Goal: Check status: Check status

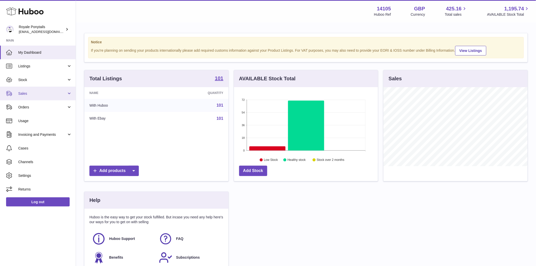
scroll to position [79, 144]
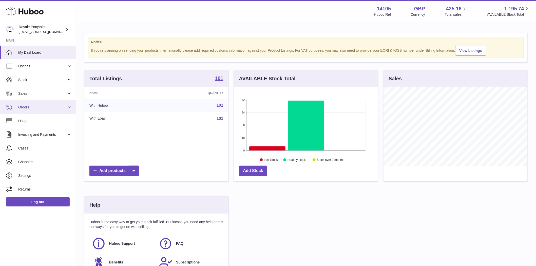
click at [27, 106] on span "Orders" at bounding box center [42, 107] width 48 height 5
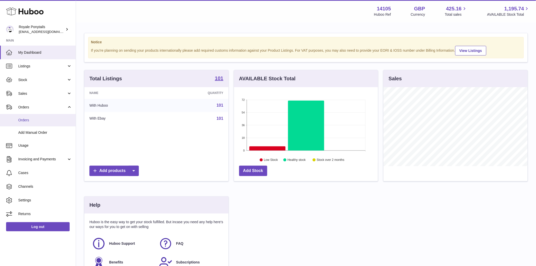
click at [33, 123] on link "Orders" at bounding box center [38, 120] width 76 height 12
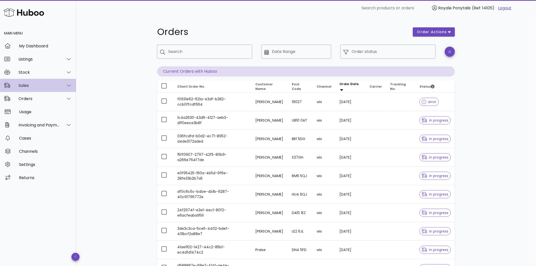
click at [24, 84] on div "Sales" at bounding box center [38, 85] width 41 height 5
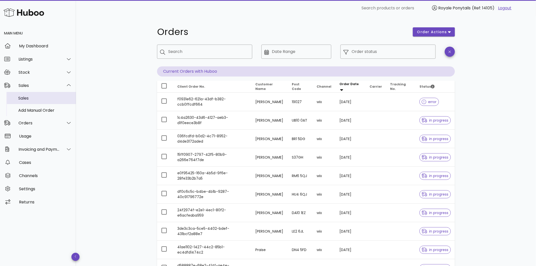
click at [24, 99] on div "Sales" at bounding box center [45, 98] width 54 height 5
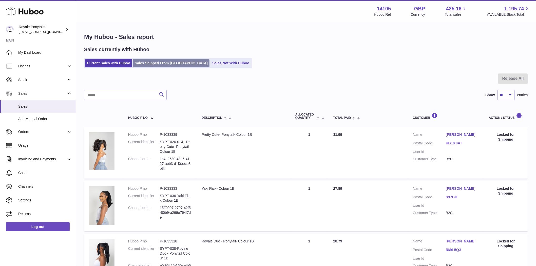
click at [142, 64] on link "Sales Shipped From [GEOGRAPHIC_DATA]" at bounding box center [171, 63] width 76 height 8
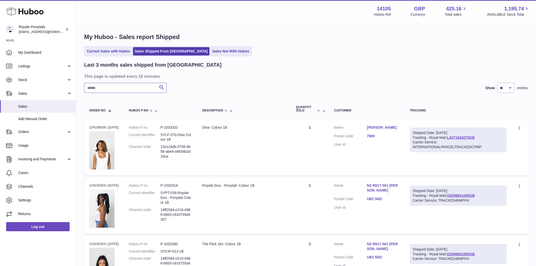
click at [106, 91] on input "text" at bounding box center [125, 88] width 83 height 10
paste input "**********"
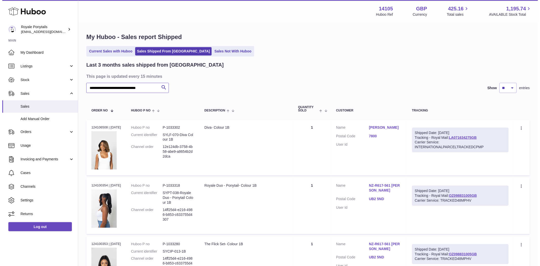
scroll to position [0, 6]
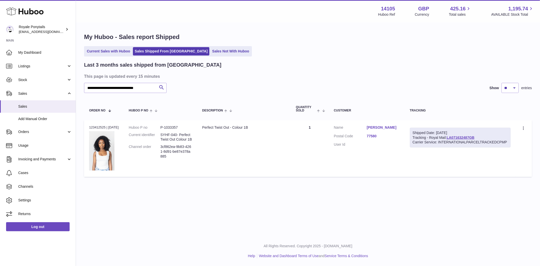
click at [93, 128] on div "Order no 123412525 | 24th Aug" at bounding box center [104, 127] width 30 height 5
copy div "123412525"
click at [179, 153] on dd "3cf862ea-9b83-4261-8d91-be87e378a885" at bounding box center [176, 151] width 32 height 14
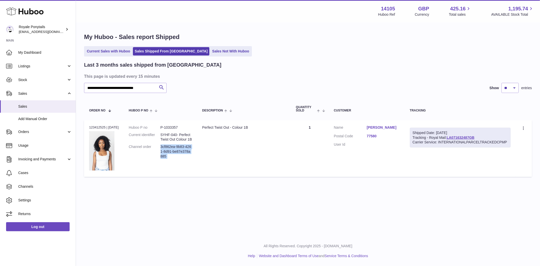
click at [179, 153] on dd "3cf862ea-9b83-4261-8d91-be87e378a885" at bounding box center [176, 151] width 32 height 14
copy tr "3cf862ea-9b83-4261-8d91-be87e378a885 Description"
click at [378, 126] on link "neicha gbaguidi" at bounding box center [383, 127] width 33 height 5
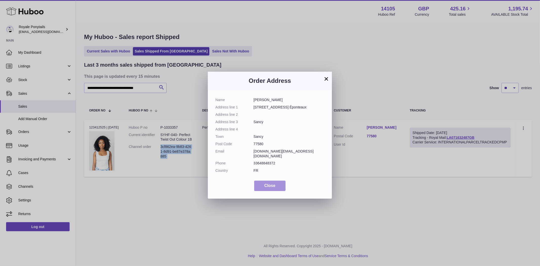
drag, startPoint x: 260, startPoint y: 183, endPoint x: 255, endPoint y: 183, distance: 4.8
click at [260, 183] on button "Close" at bounding box center [269, 185] width 31 height 10
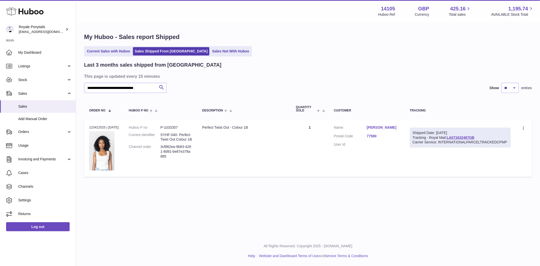
click at [222, 203] on div "**********" at bounding box center [308, 118] width 464 height 236
click at [138, 86] on input "**********" at bounding box center [125, 88] width 83 height 10
paste input "text"
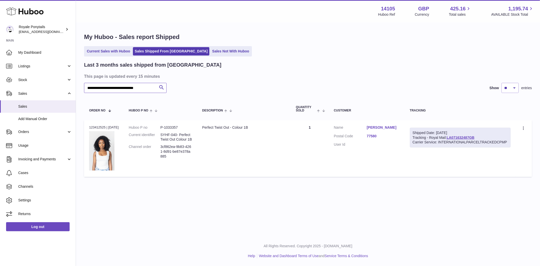
scroll to position [0, 6]
click at [381, 128] on link "Muora Elphese" at bounding box center [383, 127] width 33 height 5
click at [381, 128] on div at bounding box center [270, 133] width 540 height 266
click at [381, 128] on link "Muora Elphese" at bounding box center [383, 127] width 33 height 5
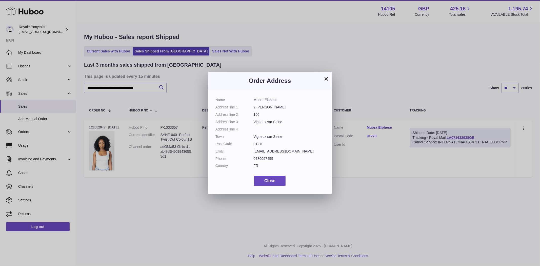
click at [381, 128] on div "× Order Address Name Muora Elphese Address line 1 2 Allee Colette Address line …" at bounding box center [270, 133] width 540 height 266
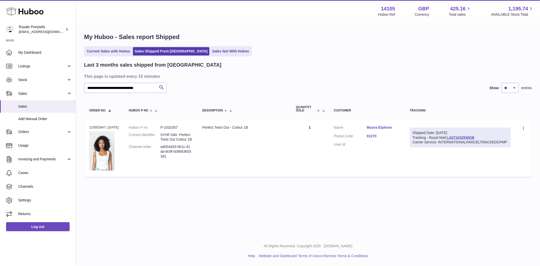
click at [96, 126] on div "Order no 123552947 | 27th Aug" at bounding box center [104, 127] width 30 height 5
copy div "123552947"
click at [178, 153] on dd "ad054a53-0b1c-41ab-8c9f-5099436553d1" at bounding box center [176, 151] width 32 height 14
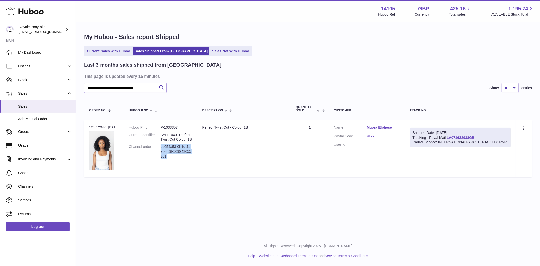
click at [178, 153] on dd "ad054a53-0b1c-41ab-8c9f-5099436553d1" at bounding box center [176, 151] width 32 height 14
copy tr "ad054a53-0b1c-41ab-8c9f-5099436553d1 Description"
click at [127, 89] on input "**********" at bounding box center [125, 88] width 83 height 10
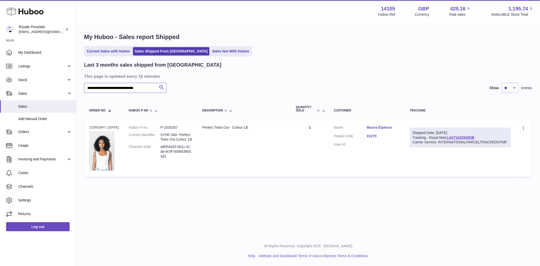
paste input "text"
click at [180, 156] on dd "ea7acb0a-50e9-4fae-851f-de4e5159d1a8" at bounding box center [176, 151] width 32 height 14
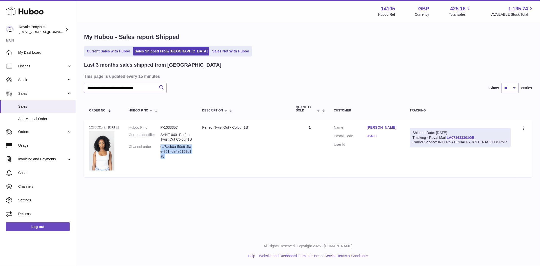
copy tr "ea7acb0a-50e9-4fae-851f-de4e5159d1a8 Description"
click at [96, 125] on div "Order no 123652142 | 28th Aug" at bounding box center [104, 127] width 30 height 5
copy div "123652142"
click at [388, 128] on link "Esther Sogblogbe" at bounding box center [383, 127] width 33 height 5
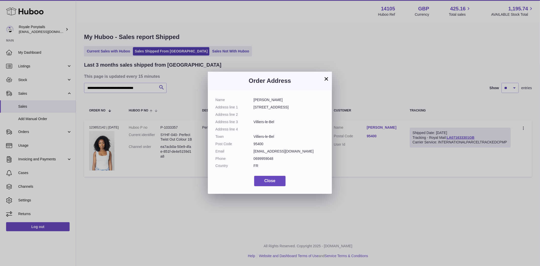
click at [387, 128] on div "× Order Address Name Esther Sogblogbe Address line 1 11 Boulevard Carnot Addres…" at bounding box center [270, 133] width 540 height 266
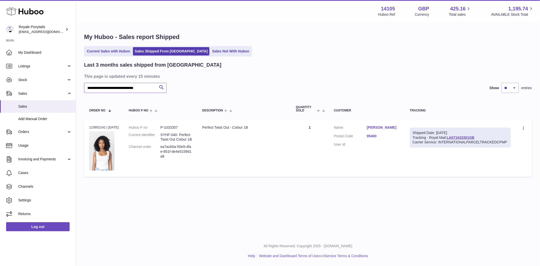
click at [109, 88] on input "**********" at bounding box center [125, 88] width 83 height 10
paste input "text"
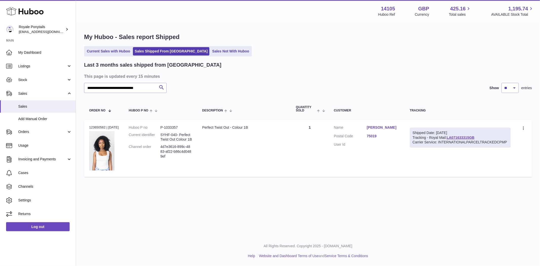
click at [383, 126] on link "Asline Djocki" at bounding box center [383, 127] width 33 height 5
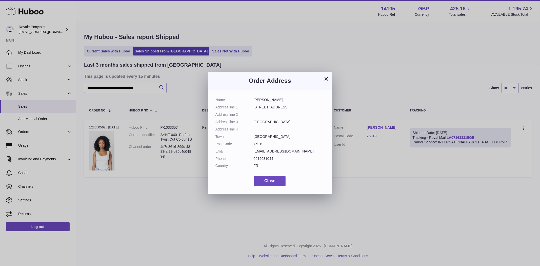
click at [383, 125] on div "× Order Address Name Asline Djocki Address line 1 239 Rue de Belleville Address…" at bounding box center [270, 133] width 540 height 266
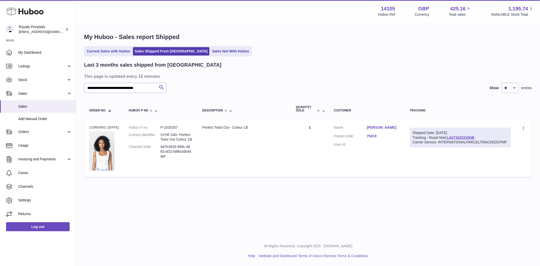
click at [185, 153] on dd "4d7e3616-899c-4883-af22-b86c4d0489ef" at bounding box center [176, 151] width 32 height 14
copy tr "4d7e3616-899c-4883-af22-b86c4d0489ef Description"
click at [95, 127] on div "Order no 123650562 | 28th Aug" at bounding box center [104, 127] width 30 height 5
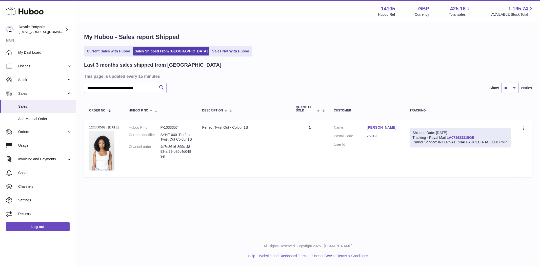
click at [95, 127] on div "Order no 123650562 | 28th Aug" at bounding box center [104, 127] width 30 height 5
copy div "123650562"
click at [384, 127] on link "Asline Djocki" at bounding box center [383, 127] width 33 height 5
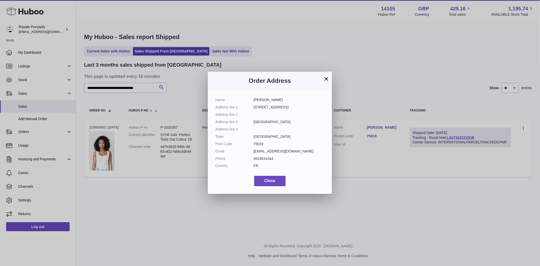
click at [384, 127] on div "× Order Address Name Asline Djocki Address line 1 239 Rue de Belleville Address…" at bounding box center [270, 133] width 540 height 266
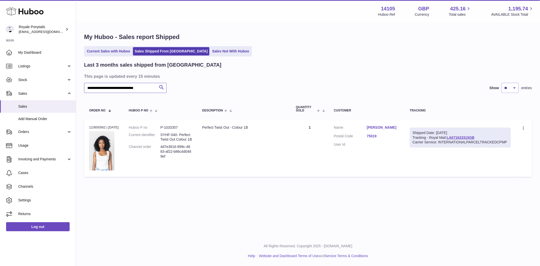
click at [115, 86] on input "**********" at bounding box center [125, 88] width 83 height 10
paste input "text"
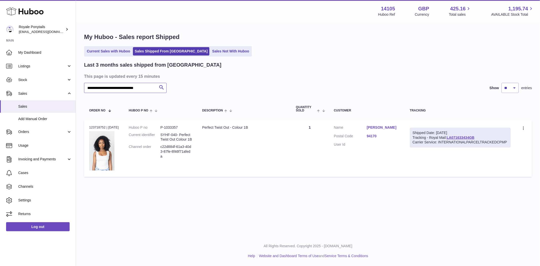
type input "**********"
click at [93, 124] on td "Order no 123718752 | 29th Aug" at bounding box center [104, 148] width 40 height 57
copy div "123718752"
